Goal: Check status: Check status

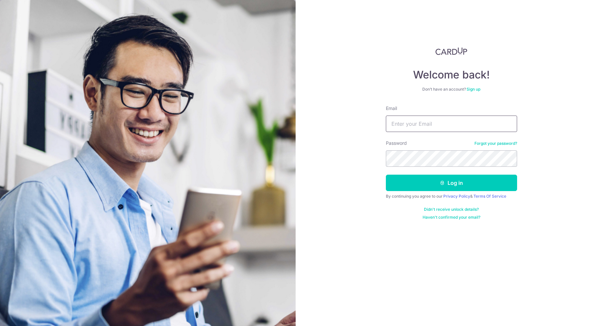
click at [406, 130] on input "Email" at bounding box center [451, 123] width 131 height 16
type input "[PERSON_NAME][DOMAIN_NAME][EMAIL_ADDRESS][DOMAIN_NAME]"
click at [386, 175] on button "Log in" at bounding box center [451, 183] width 131 height 16
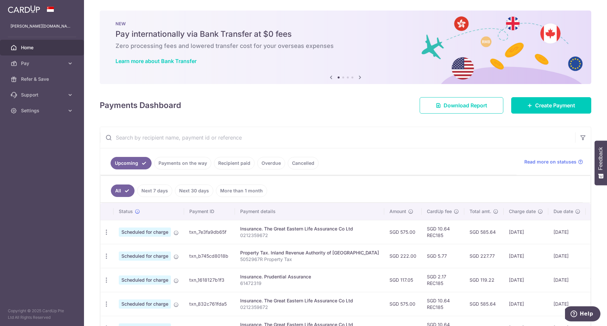
scroll to position [33, 0]
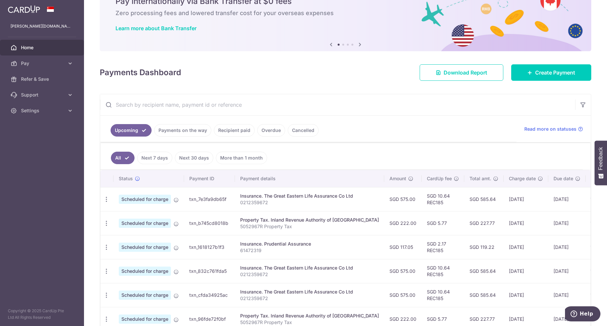
click at [159, 158] on link "Next 7 days" at bounding box center [154, 158] width 35 height 12
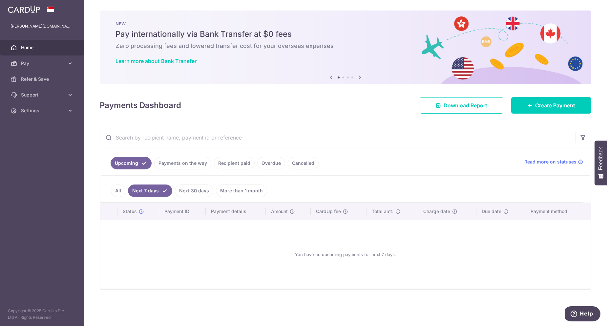
click at [227, 167] on link "Recipient paid" at bounding box center [234, 163] width 41 height 12
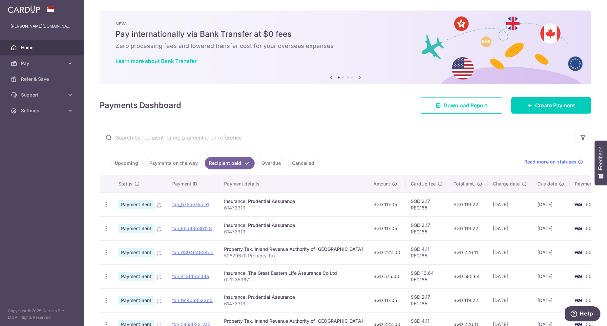
click at [128, 167] on link "Upcoming" at bounding box center [127, 163] width 32 height 12
